Goal: Information Seeking & Learning: Learn about a topic

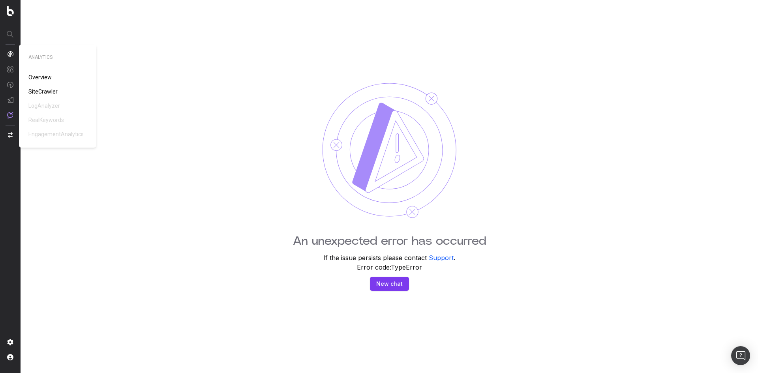
click at [47, 87] on div "ANALYTICS Overview SiteCrawler LogAnalyzer RealKeywords EngagementAnalytics" at bounding box center [57, 96] width 58 height 84
click at [47, 97] on div "ANALYTICS Overview SiteCrawler LogAnalyzer RealKeywords EngagementAnalytics" at bounding box center [57, 96] width 58 height 84
click at [51, 93] on span "SiteCrawler" at bounding box center [42, 91] width 29 height 6
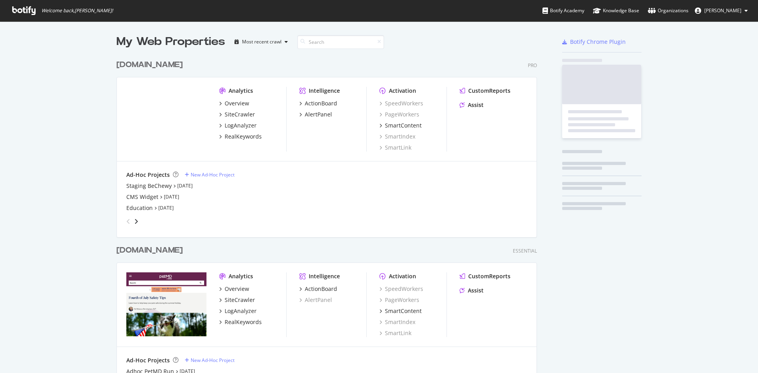
scroll to position [365, 421]
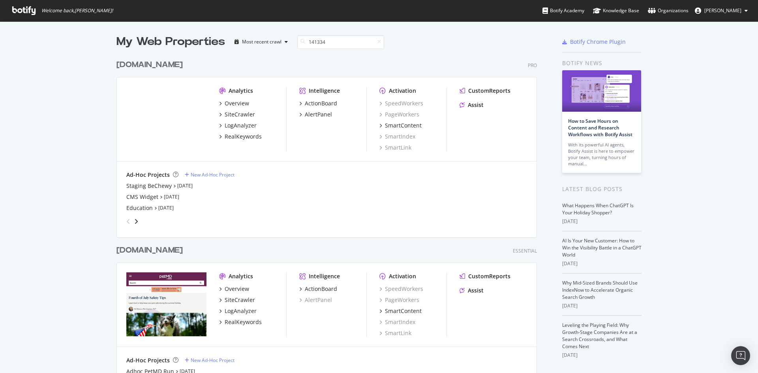
type input "141334"
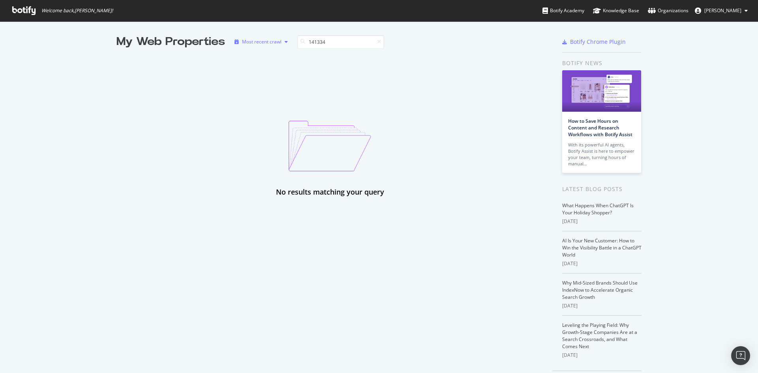
click at [276, 41] on div "Most recent crawl" at bounding box center [261, 41] width 39 height 5
click at [317, 41] on input "141334" at bounding box center [340, 42] width 87 height 14
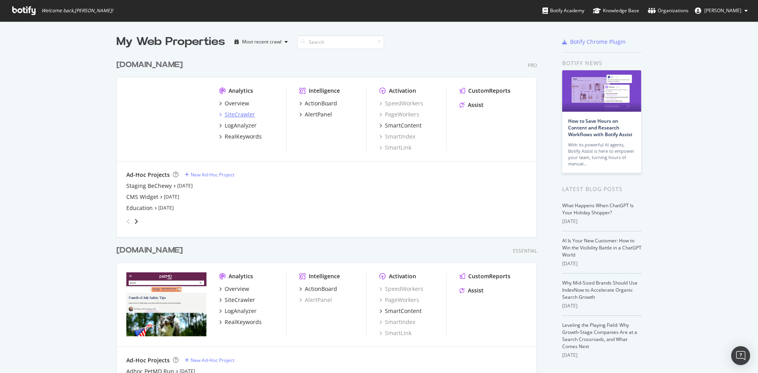
click at [240, 111] on div "SiteCrawler" at bounding box center [240, 115] width 30 height 8
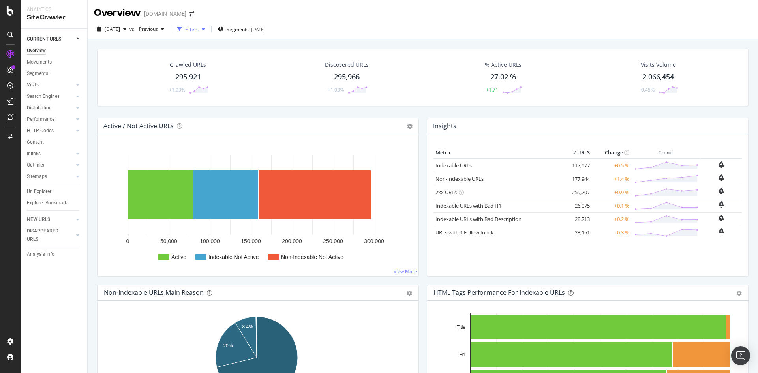
click at [208, 27] on div "button" at bounding box center [203, 29] width 9 height 5
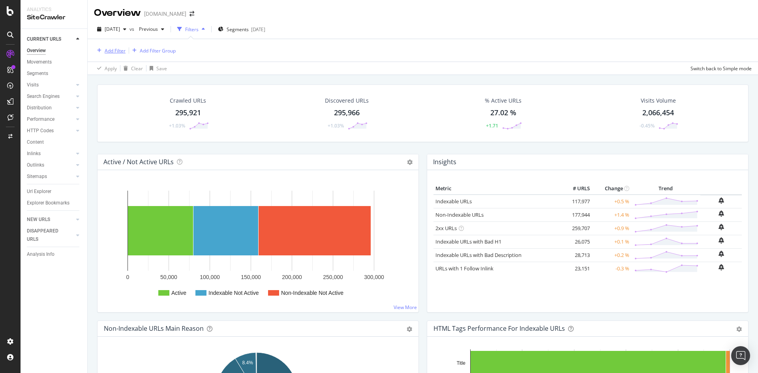
click at [116, 50] on div "Add Filter" at bounding box center [115, 50] width 21 height 7
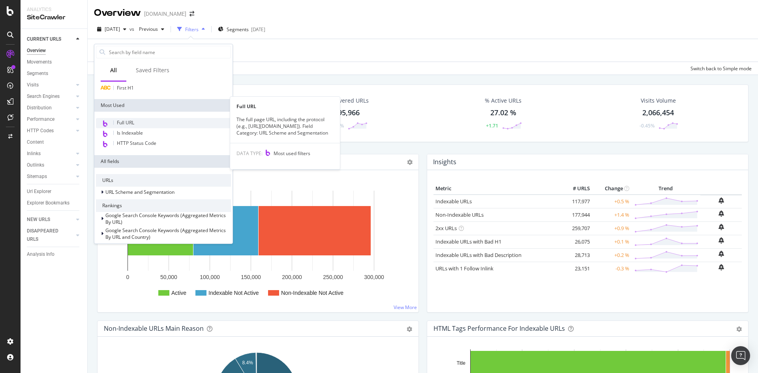
scroll to position [79, 0]
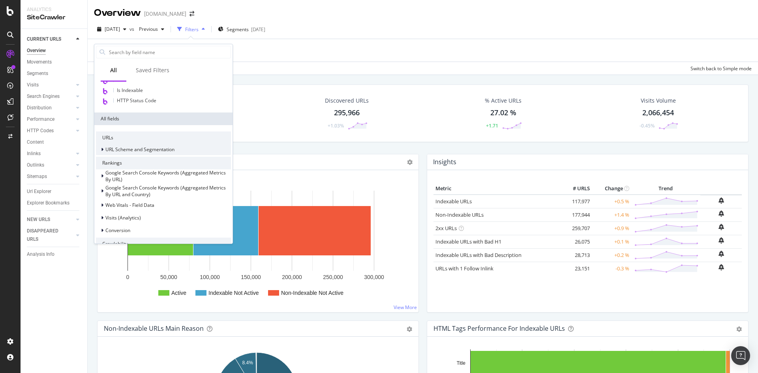
click at [103, 147] on icon at bounding box center [102, 149] width 2 height 5
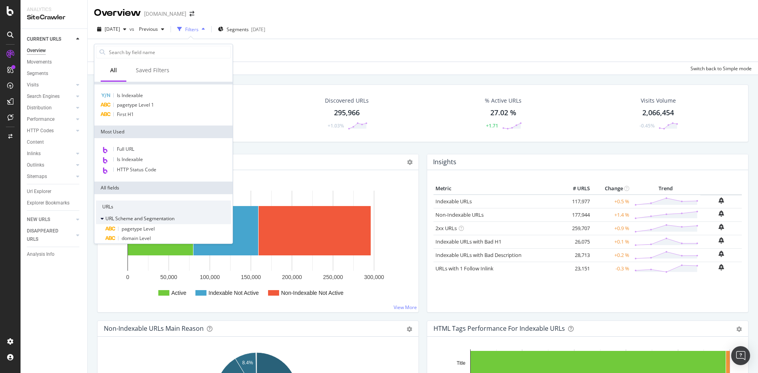
scroll to position [0, 0]
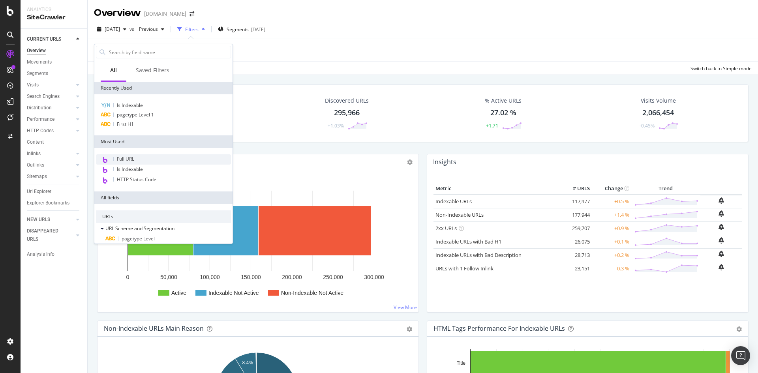
click at [116, 160] on div "Full URL" at bounding box center [163, 159] width 135 height 10
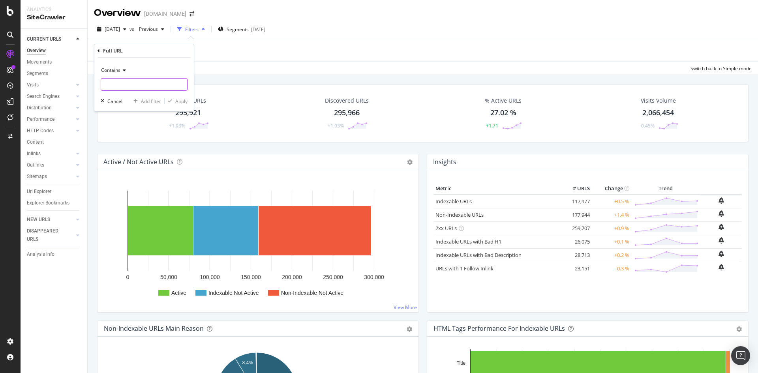
click at [138, 86] on input "text" at bounding box center [144, 84] width 86 height 13
type input "141334"
click at [184, 100] on div "Apply" at bounding box center [181, 101] width 12 height 7
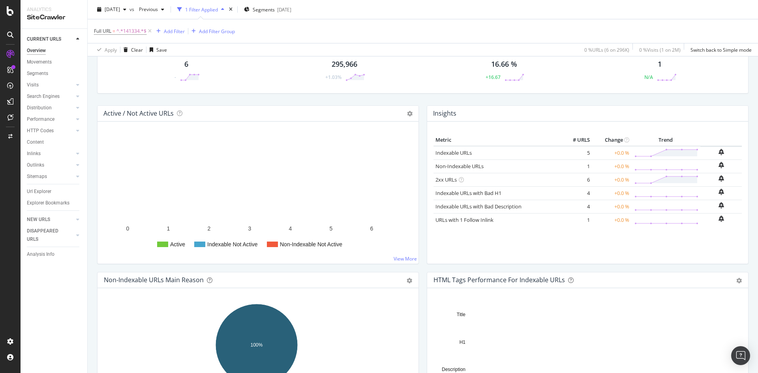
scroll to position [79, 0]
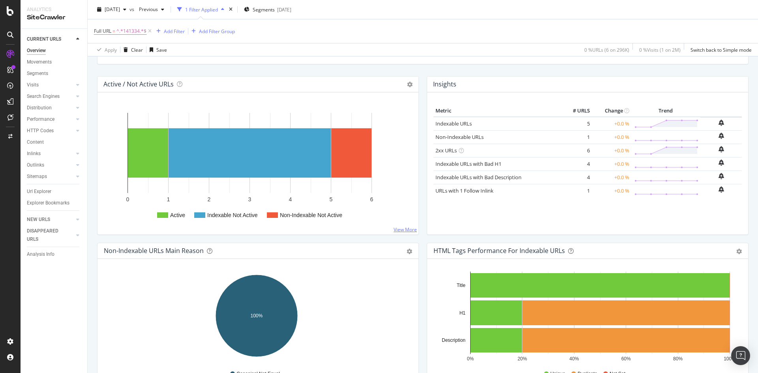
click at [403, 229] on link "View More" at bounding box center [405, 229] width 23 height 7
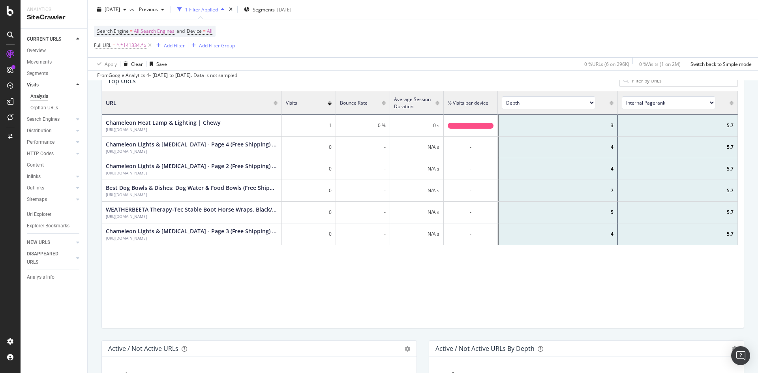
scroll to position [118, 0]
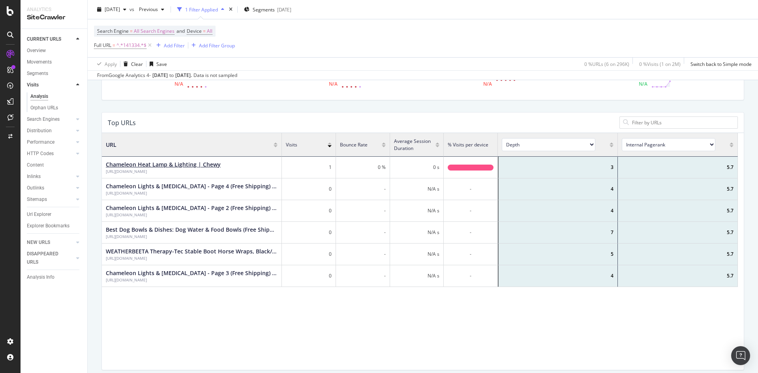
click at [207, 161] on div "Chameleon Heat Lamp & Lighting | Chewy" at bounding box center [163, 165] width 115 height 8
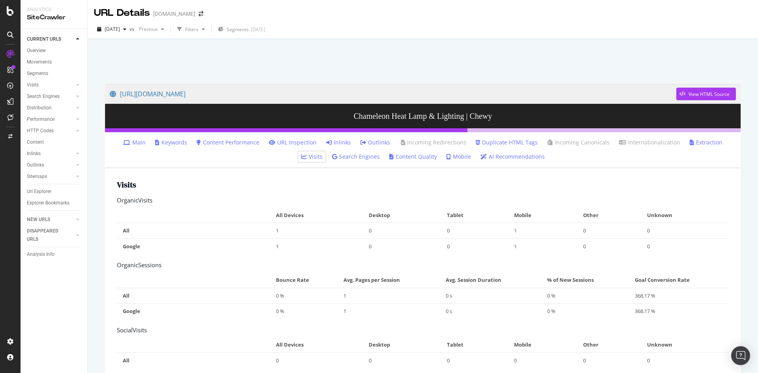
drag, startPoint x: 340, startPoint y: 156, endPoint x: 273, endPoint y: 163, distance: 68.0
click at [340, 156] on link "Search Engines" at bounding box center [356, 157] width 48 height 8
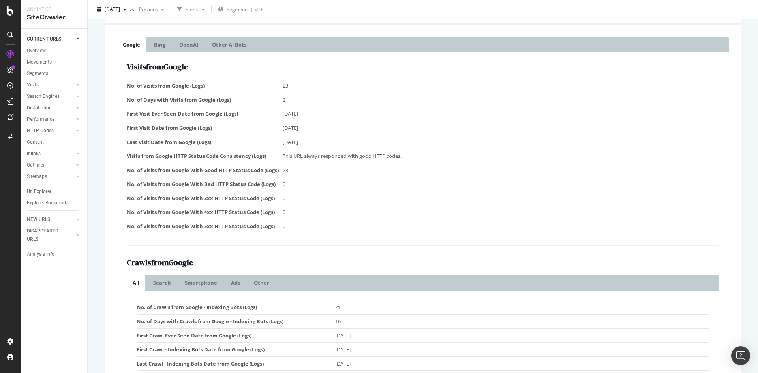
scroll to position [241, 0]
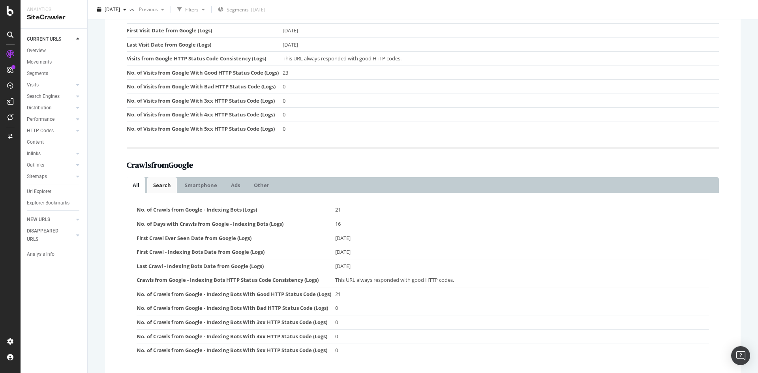
click at [163, 186] on link "Search" at bounding box center [162, 185] width 30 height 16
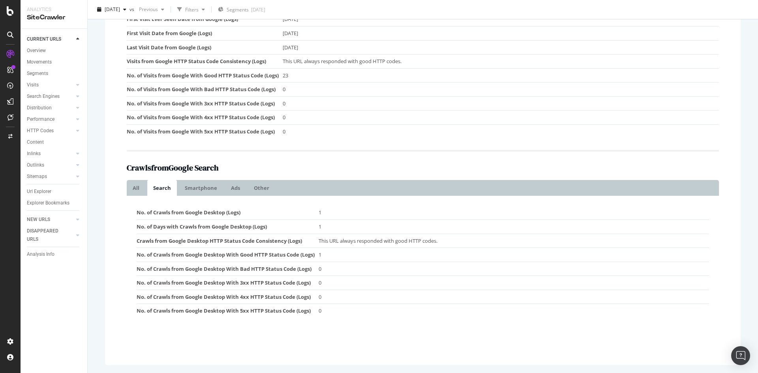
scroll to position [238, 0]
click at [207, 189] on link "Smartphone" at bounding box center [201, 188] width 44 height 16
click at [233, 191] on link "Ads" at bounding box center [235, 188] width 21 height 16
click at [142, 192] on link "All" at bounding box center [136, 188] width 19 height 16
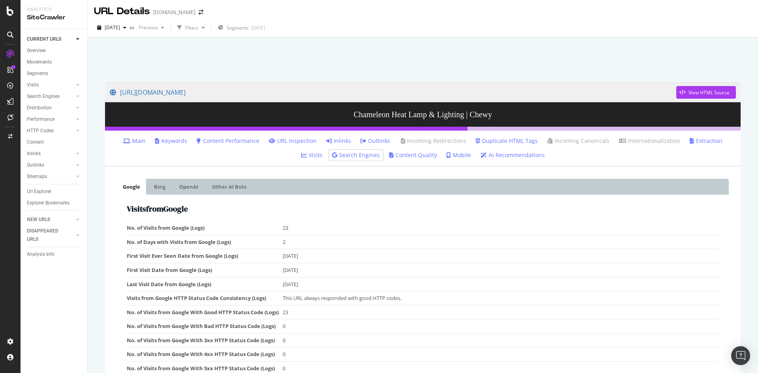
scroll to position [81, 0]
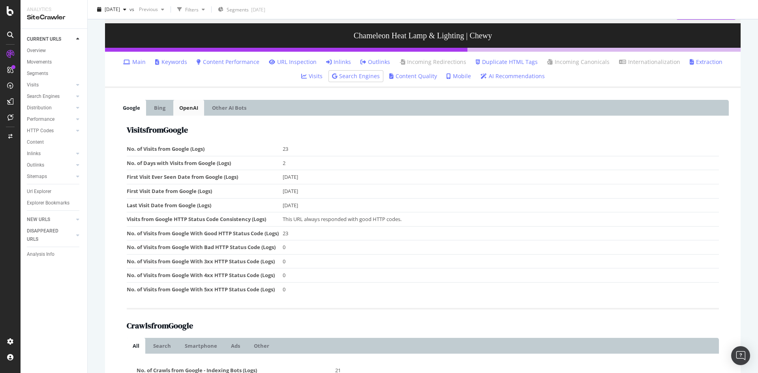
click at [193, 107] on link "OpenAI" at bounding box center [188, 108] width 31 height 16
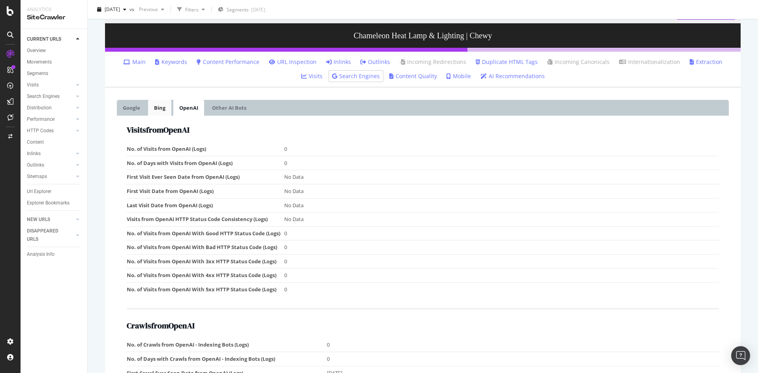
click at [169, 110] on link "Bing" at bounding box center [159, 108] width 23 height 16
click at [234, 111] on link "Other AI Bots" at bounding box center [229, 108] width 46 height 16
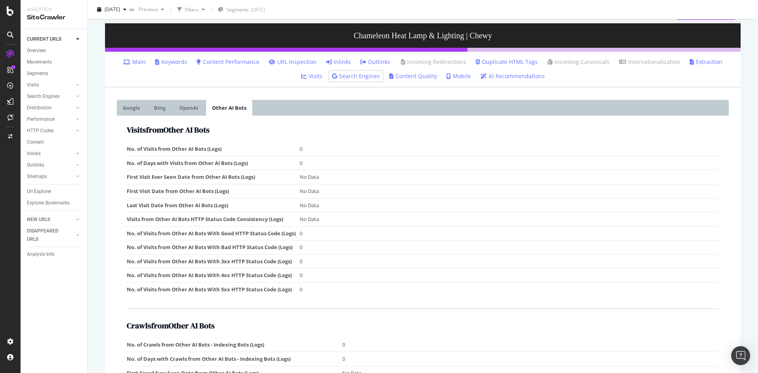
click at [147, 110] on li "Google" at bounding box center [132, 108] width 31 height 16
click at [120, 112] on link "Google" at bounding box center [131, 108] width 29 height 16
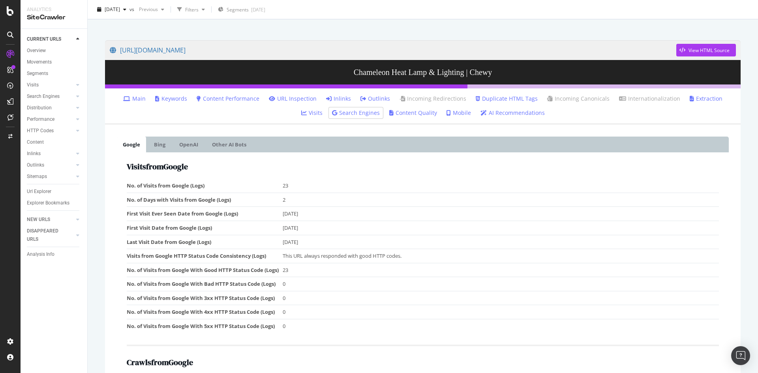
scroll to position [0, 0]
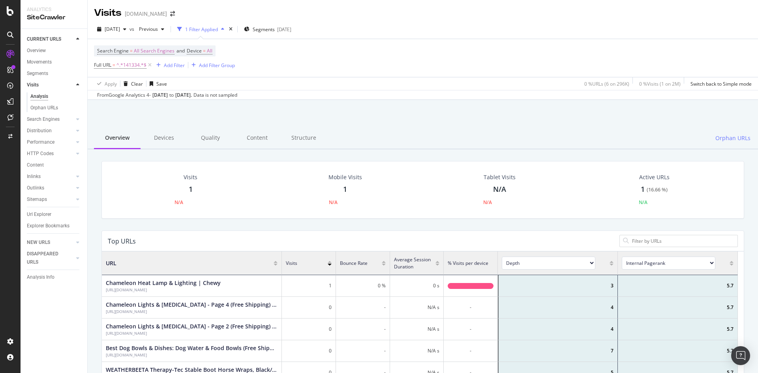
scroll to position [231, 630]
click at [120, 32] on span "[DATE]" at bounding box center [112, 29] width 15 height 7
click at [134, 70] on div "[DATE]" at bounding box center [126, 72] width 42 height 7
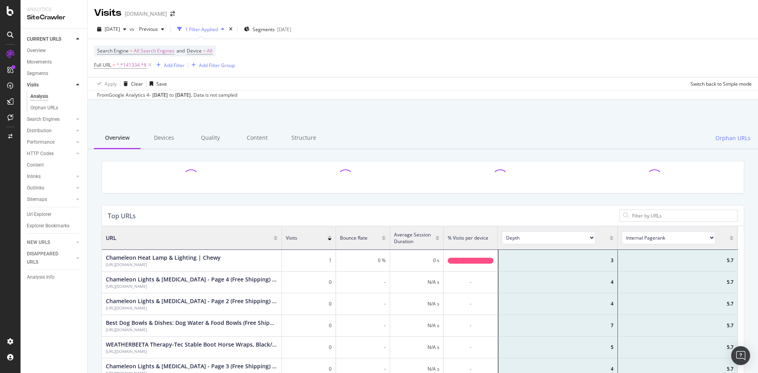
scroll to position [231, 630]
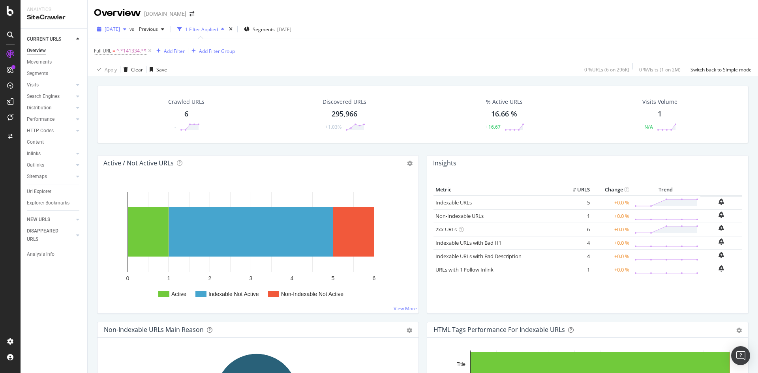
click at [120, 28] on span "[DATE]" at bounding box center [112, 29] width 15 height 7
click at [146, 86] on div "[DATE] 265K URLs" at bounding box center [140, 87] width 70 height 7
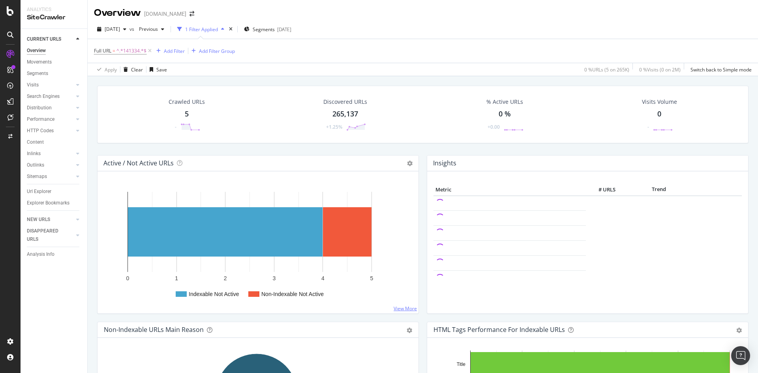
click at [397, 309] on link "View More" at bounding box center [405, 308] width 23 height 7
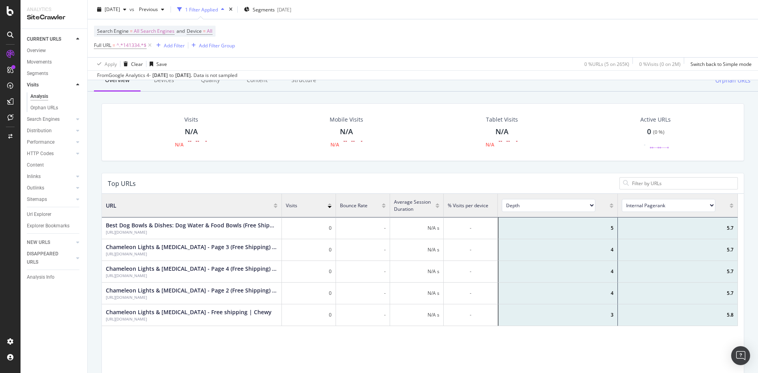
scroll to position [118, 0]
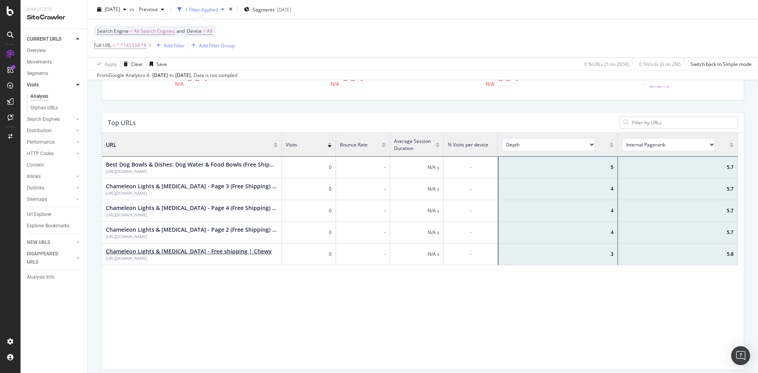
click at [225, 252] on div "Chameleon Lights & [MEDICAL_DATA] - Free shipping | Chewy" at bounding box center [189, 251] width 166 height 8
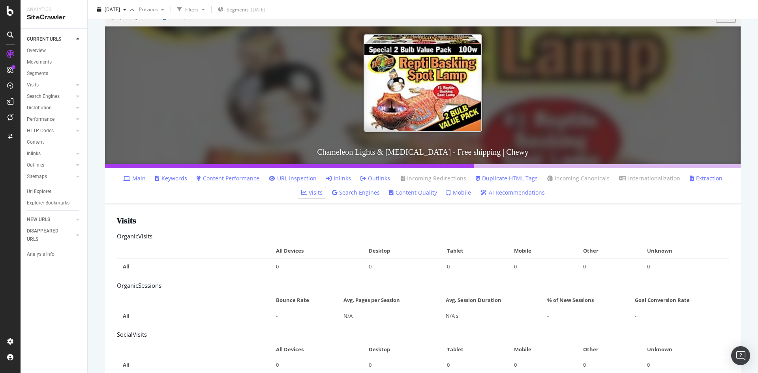
scroll to position [118, 0]
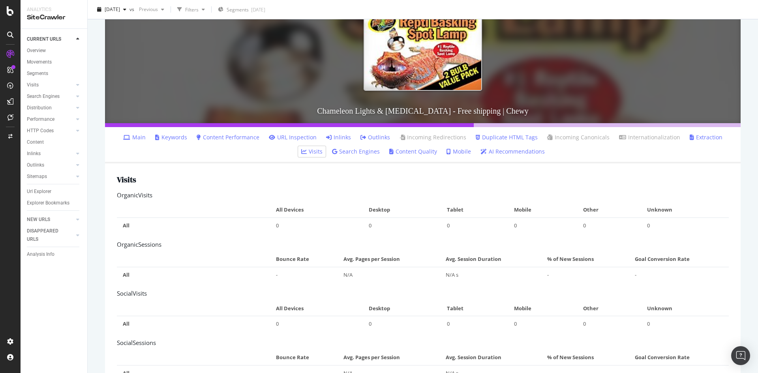
click at [345, 152] on link "Search Engines" at bounding box center [356, 152] width 48 height 8
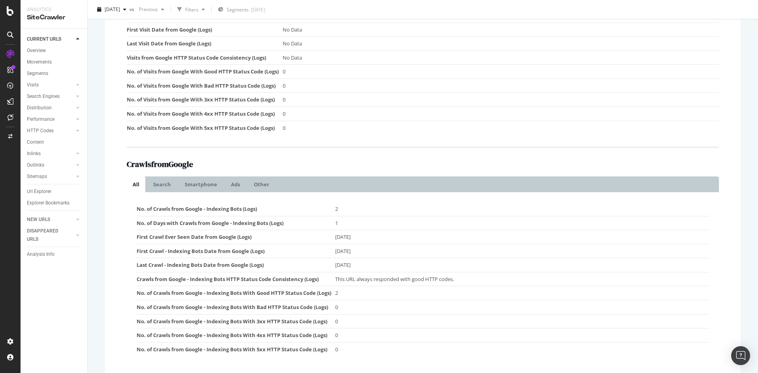
scroll to position [39, 0]
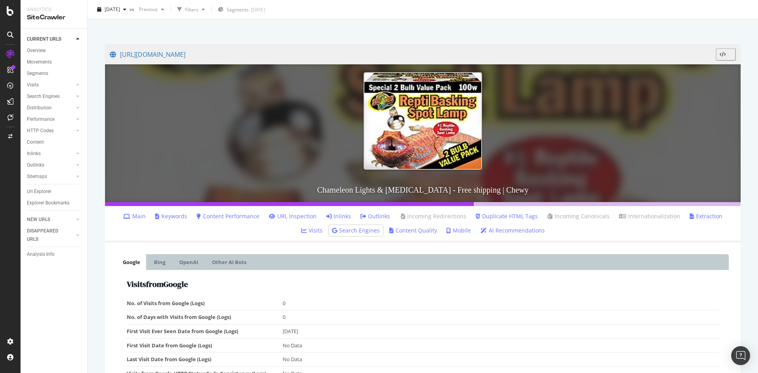
click at [284, 216] on link "URL Inspection" at bounding box center [293, 216] width 48 height 8
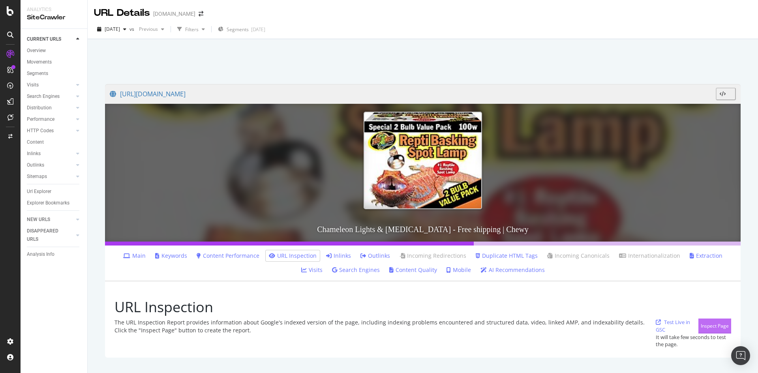
click at [708, 322] on div "Inspect Page" at bounding box center [715, 325] width 28 height 7
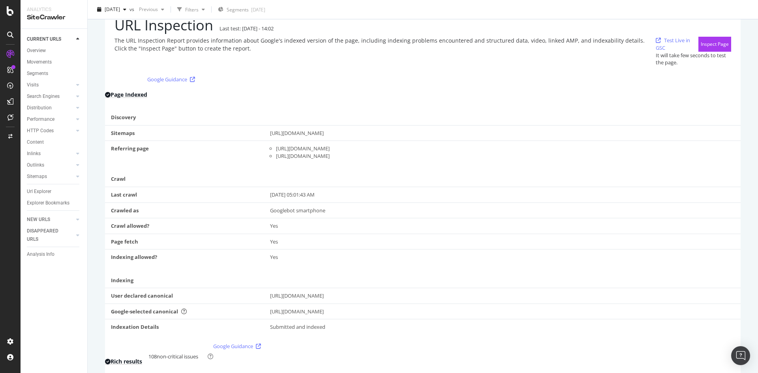
scroll to position [395, 0]
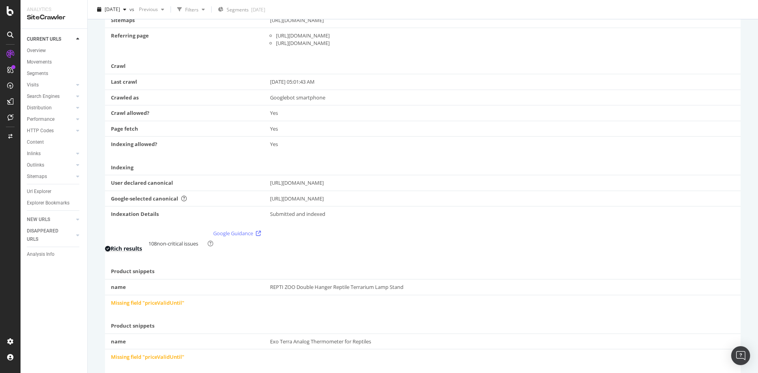
click at [337, 198] on div "[URL][DOMAIN_NAME]" at bounding box center [502, 198] width 465 height 7
copy div "[URL][DOMAIN_NAME]"
click at [243, 121] on td "Page fetch" at bounding box center [184, 129] width 159 height 16
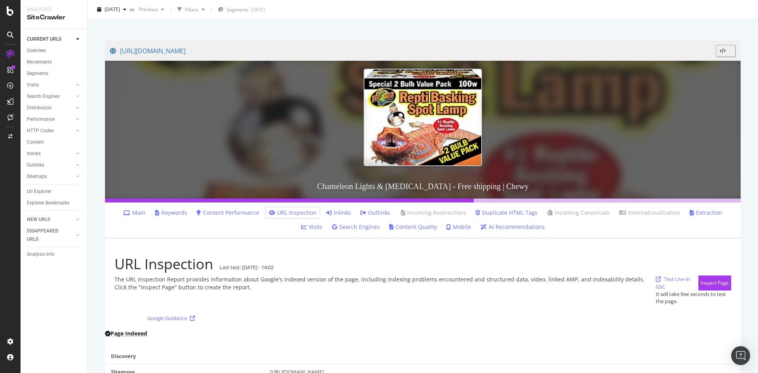
scroll to position [0, 0]
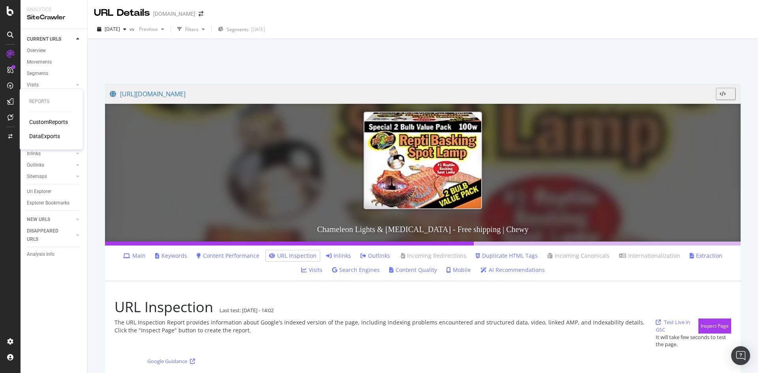
click at [45, 136] on div "DataExports" at bounding box center [44, 136] width 31 height 8
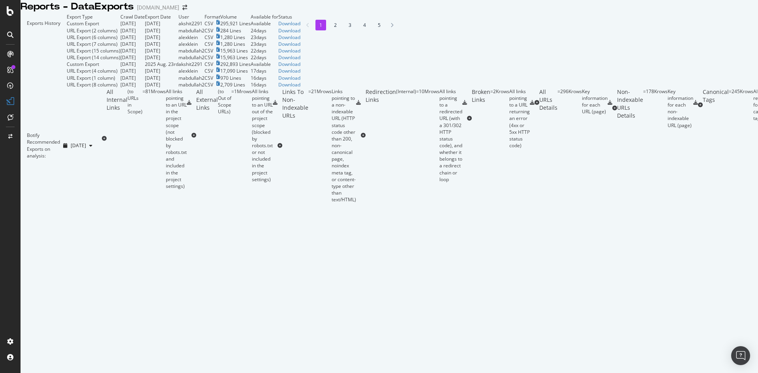
click at [73, 34] on div "URL Export (2 columns)" at bounding box center [92, 30] width 51 height 7
click at [9, 99] on div "Botify Assist V2" at bounding box center [25, 103] width 47 height 14
click at [38, 120] on div "CustomReports" at bounding box center [48, 122] width 39 height 8
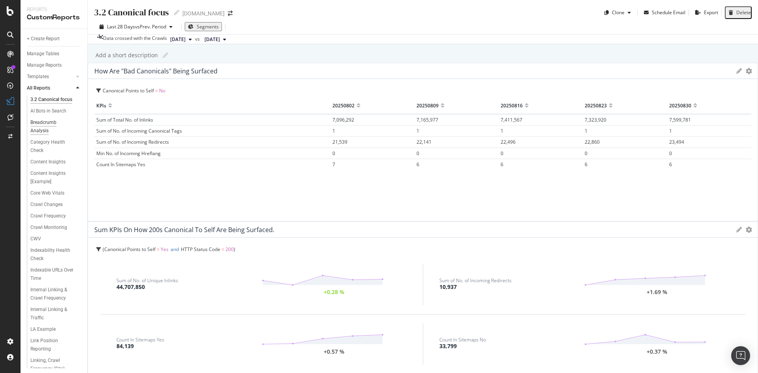
click at [43, 130] on div "Breadcrumb Analysis" at bounding box center [52, 126] width 44 height 17
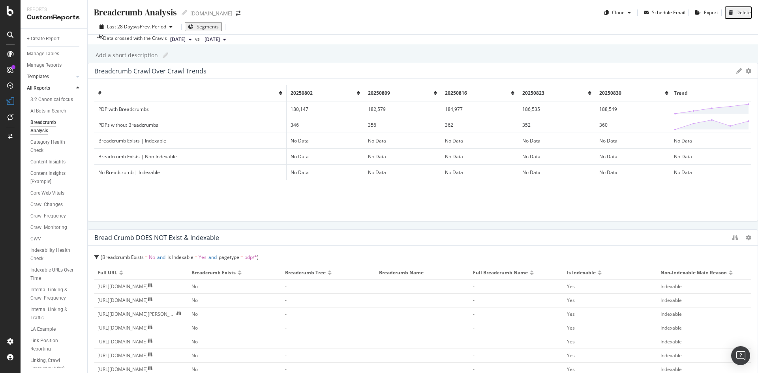
click at [58, 79] on link "Templates" at bounding box center [50, 77] width 47 height 8
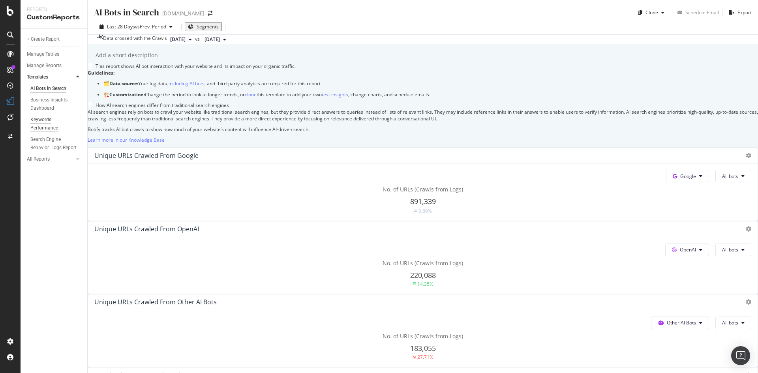
click at [45, 126] on div "Keywords Performance" at bounding box center [52, 124] width 44 height 17
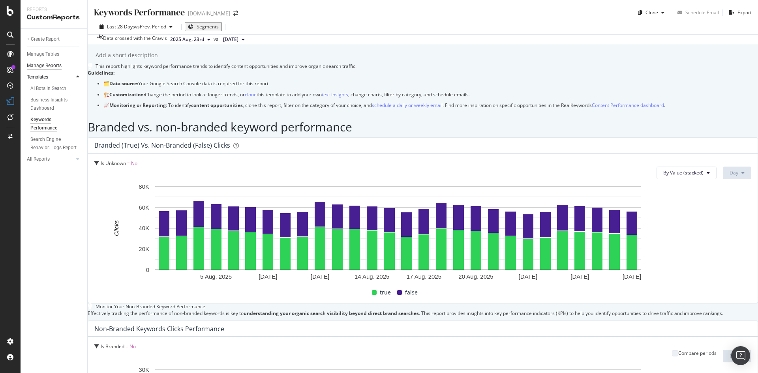
click at [54, 67] on div "Manage Reports" at bounding box center [44, 66] width 35 height 8
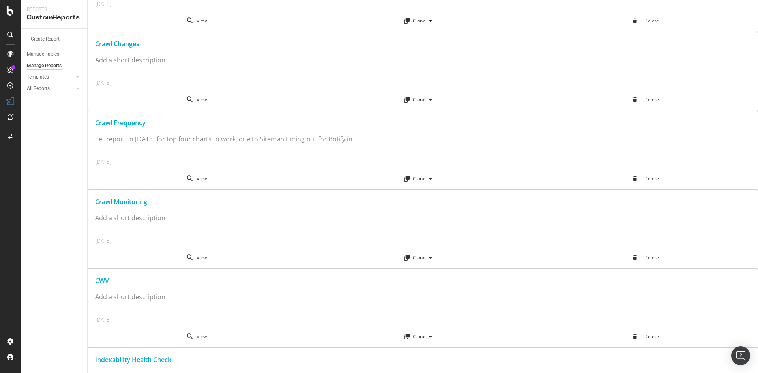
scroll to position [626, 0]
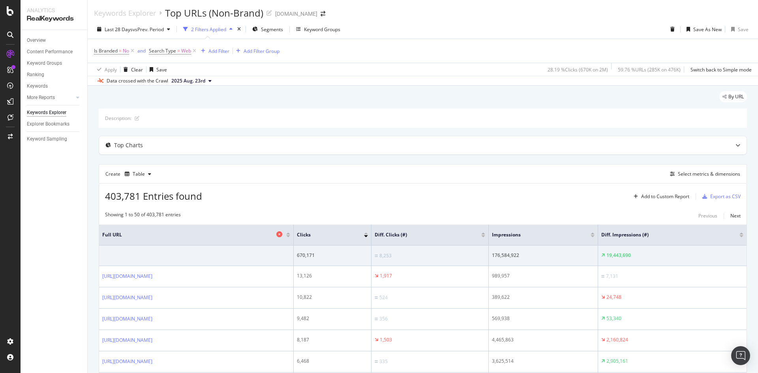
click at [274, 235] on span "Full URL" at bounding box center [188, 234] width 172 height 7
click at [219, 49] on div "Add Filter" at bounding box center [218, 51] width 21 height 7
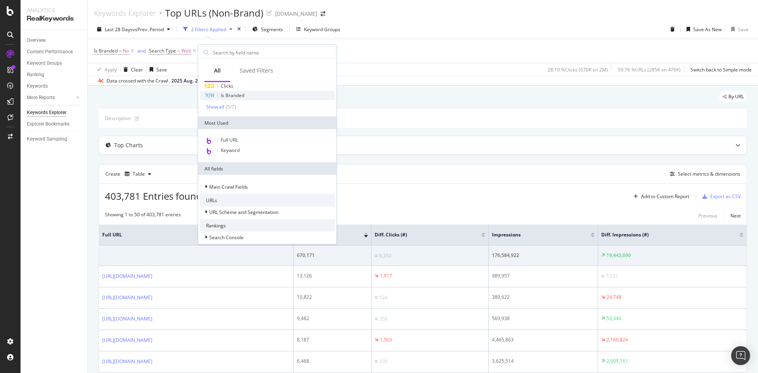
scroll to position [118, 0]
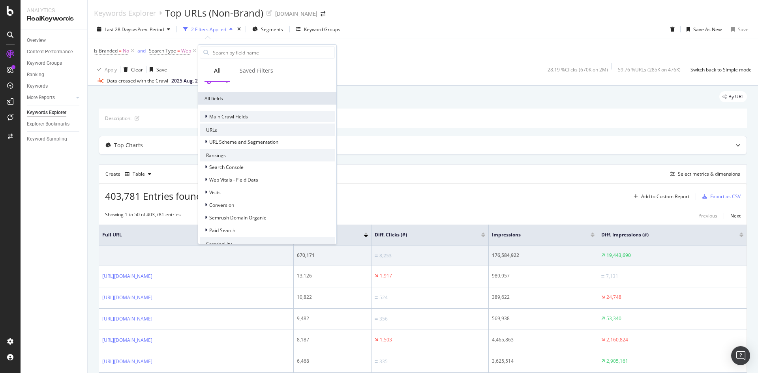
click at [204, 116] on div "Main Crawl Fields" at bounding box center [224, 116] width 48 height 8
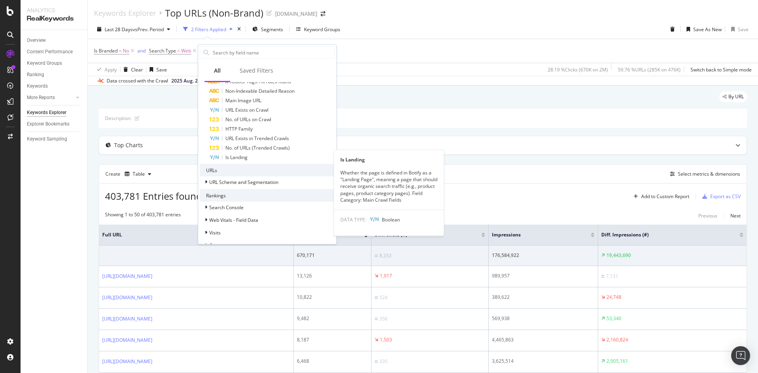
scroll to position [395, 0]
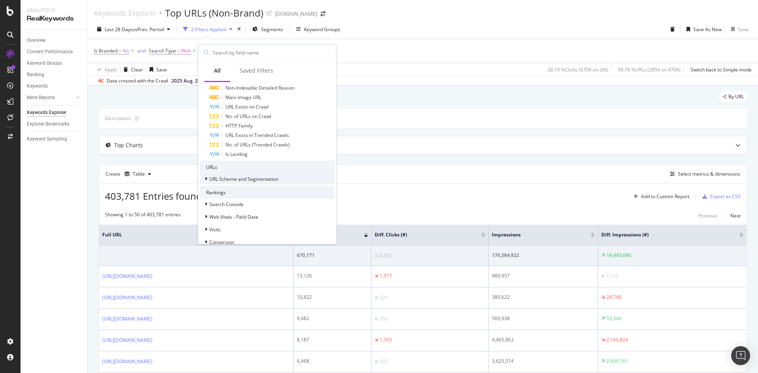
click at [208, 180] on div at bounding box center [206, 179] width 5 height 8
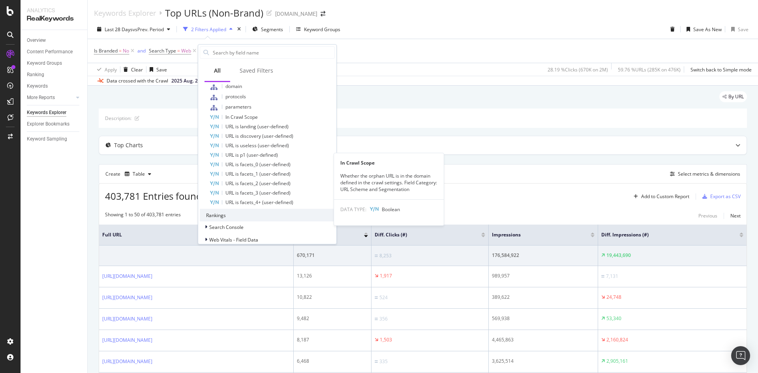
scroll to position [632, 0]
click at [401, 64] on div "Apply Clear Save 28.19 % Clicks ( 670K on 2M ) 59.76 % URLs ( 285K on 476K ) Sw…" at bounding box center [423, 69] width 670 height 13
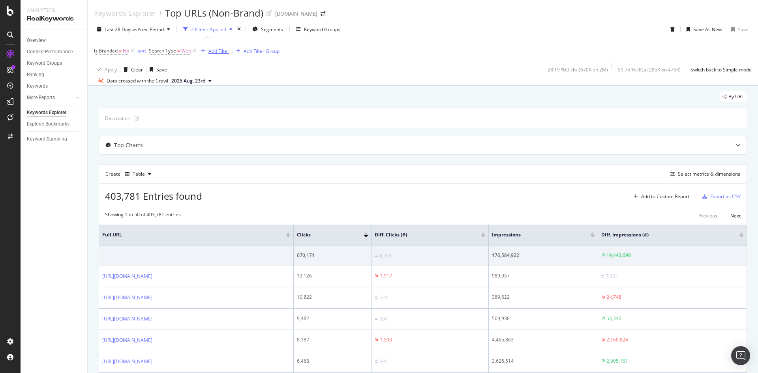
click at [219, 48] on div "Add Filter" at bounding box center [218, 51] width 21 height 7
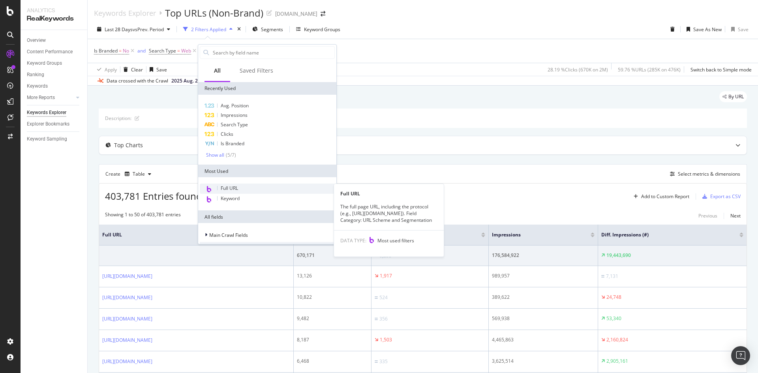
click at [228, 188] on span "Full URL" at bounding box center [229, 188] width 17 height 7
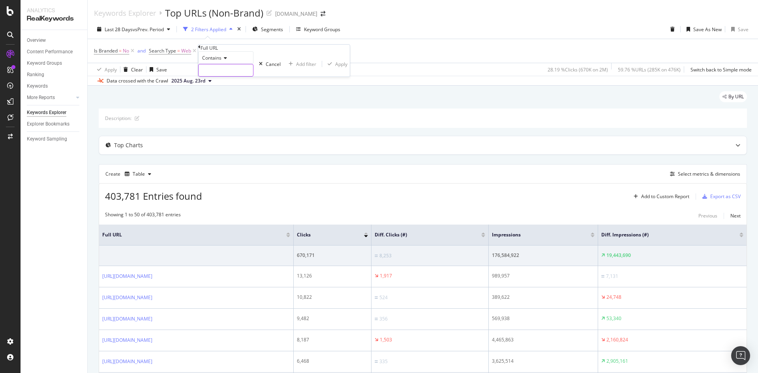
click at [220, 76] on input "text" at bounding box center [226, 70] width 54 height 12
type input "143678"
click at [326, 68] on button "Apply" at bounding box center [340, 63] width 28 height 7
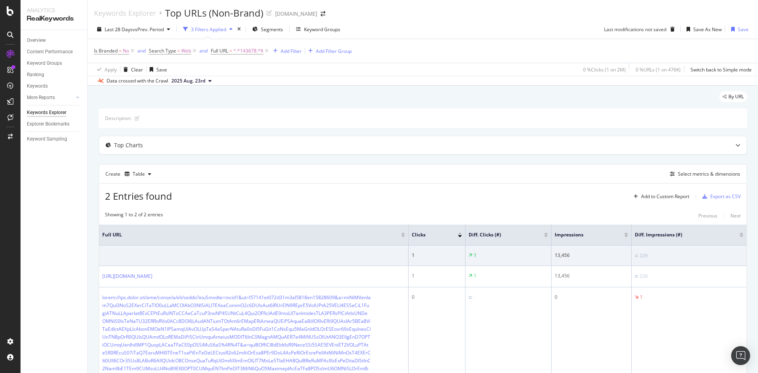
click at [187, 80] on span "2025 Aug. 23rd" at bounding box center [188, 80] width 34 height 7
click at [204, 102] on div "[DATE] 265K URLs" at bounding box center [207, 97] width 87 height 11
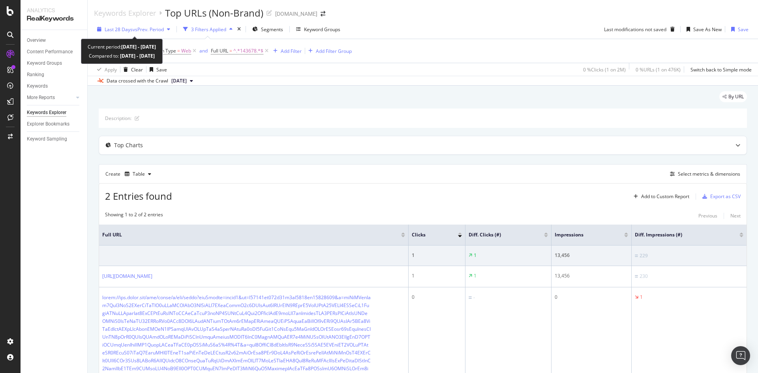
click at [156, 28] on span "vs Prev. Period" at bounding box center [148, 29] width 31 height 7
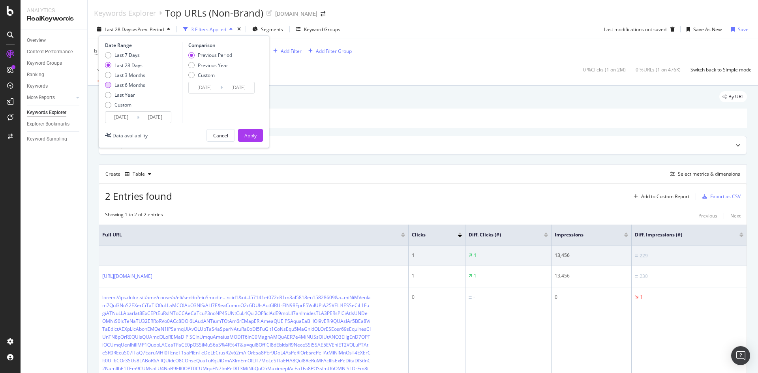
click at [134, 86] on div "Last 6 Months" at bounding box center [129, 85] width 31 height 7
type input "2025/03/01"
type input "2024/08/30"
type input "2025/02/28"
click at [251, 134] on div "Apply" at bounding box center [250, 135] width 12 height 7
